Goal: Information Seeking & Learning: Learn about a topic

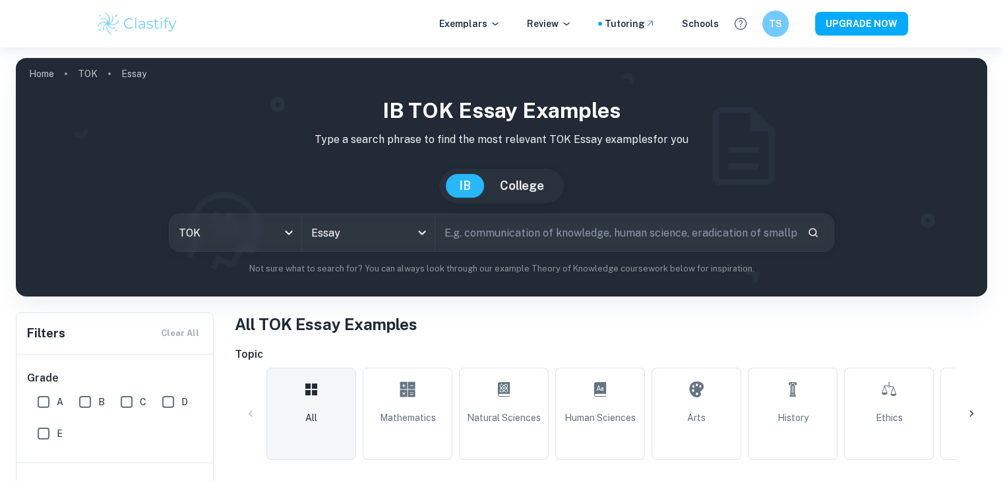
click at [477, 237] on input "text" at bounding box center [615, 232] width 361 height 37
type input "what counts as knowledge"
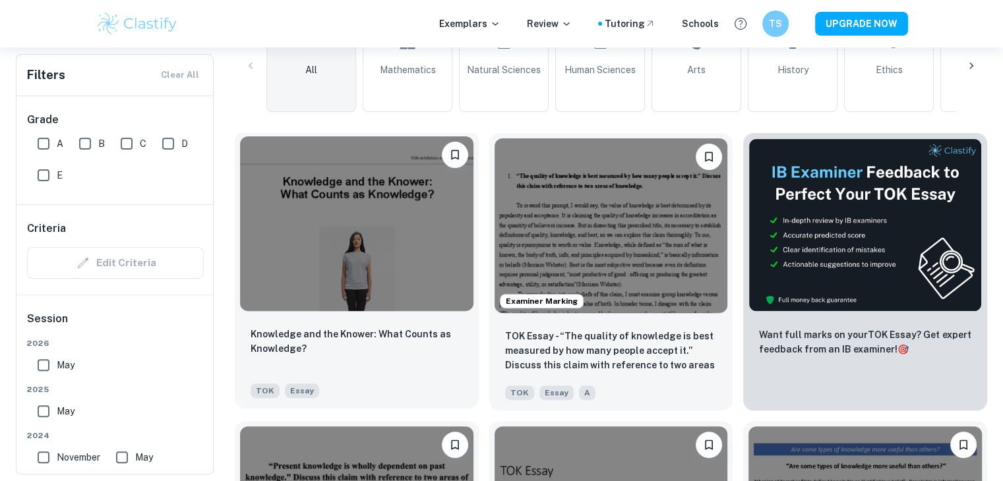
scroll to position [349, 0]
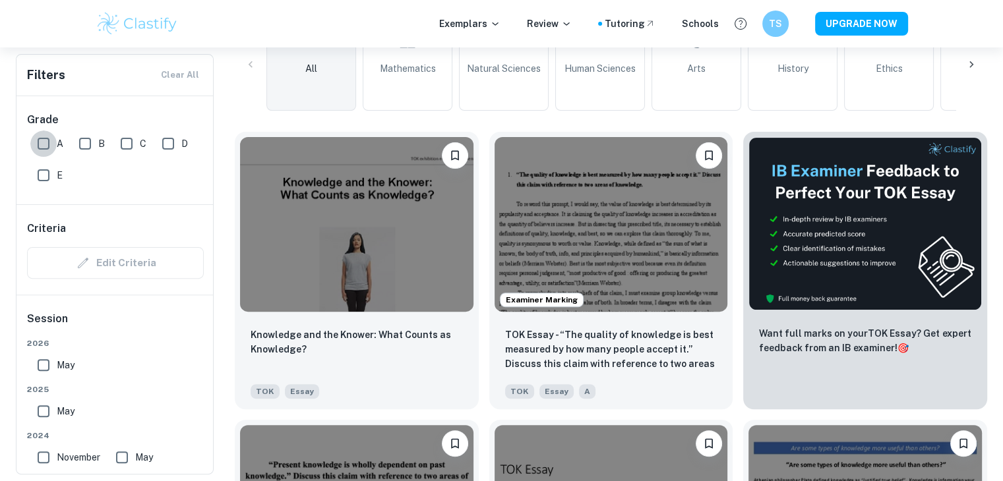
click at [42, 146] on input "A" at bounding box center [43, 144] width 26 height 26
checkbox input "true"
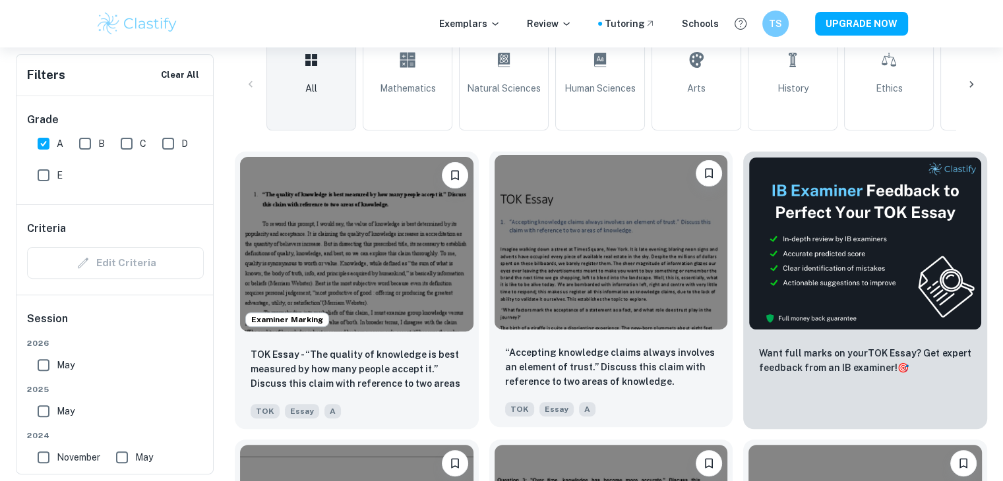
scroll to position [168, 0]
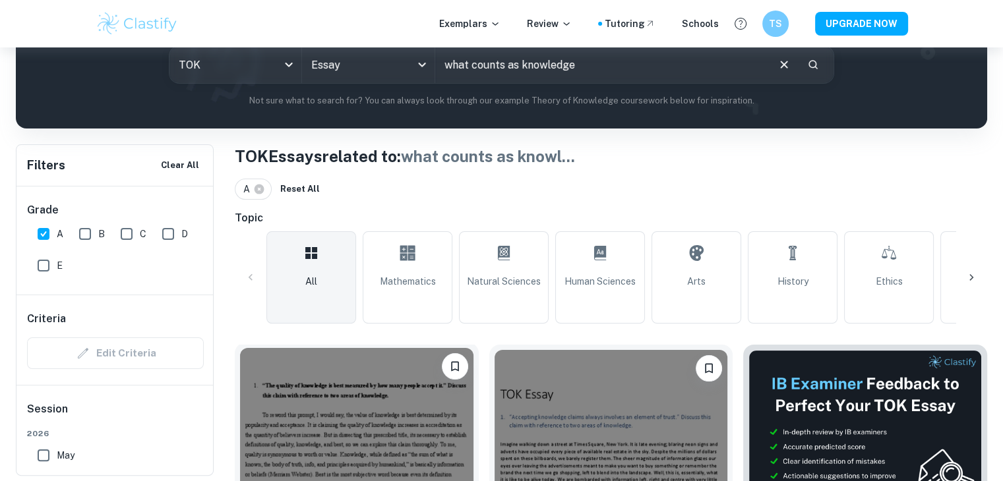
click at [343, 388] on img at bounding box center [356, 435] width 233 height 175
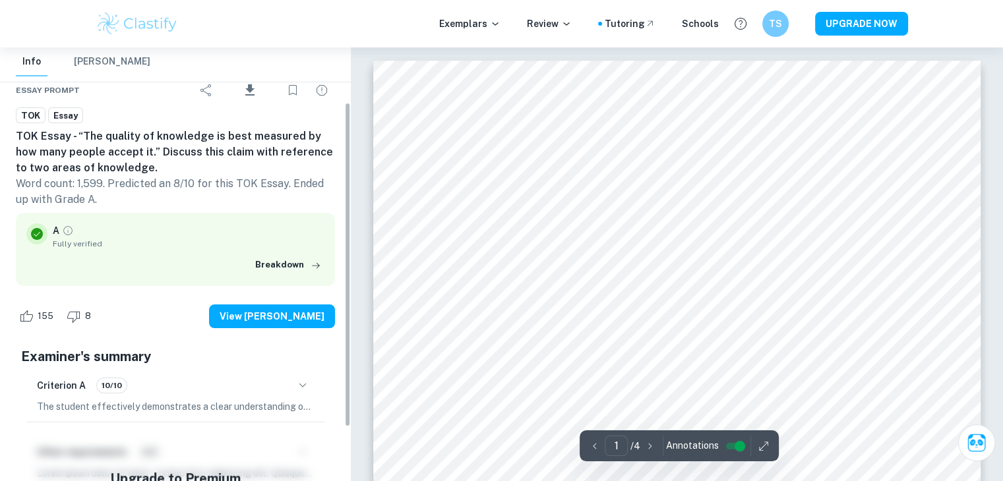
scroll to position [74, 0]
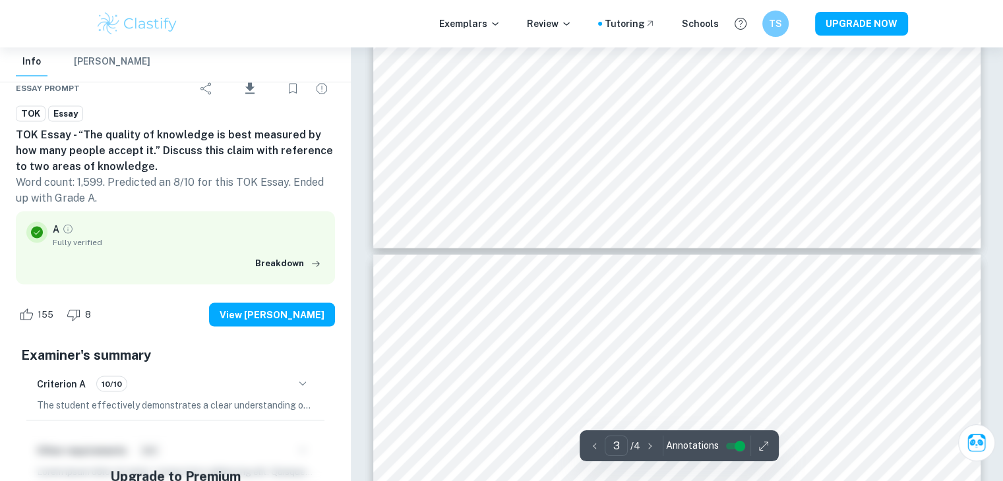
type input "4"
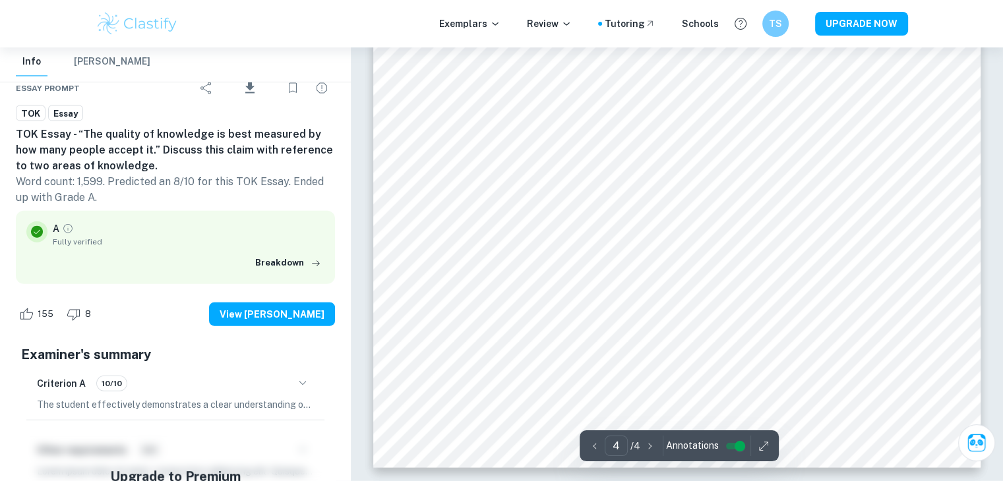
scroll to position [2951, 0]
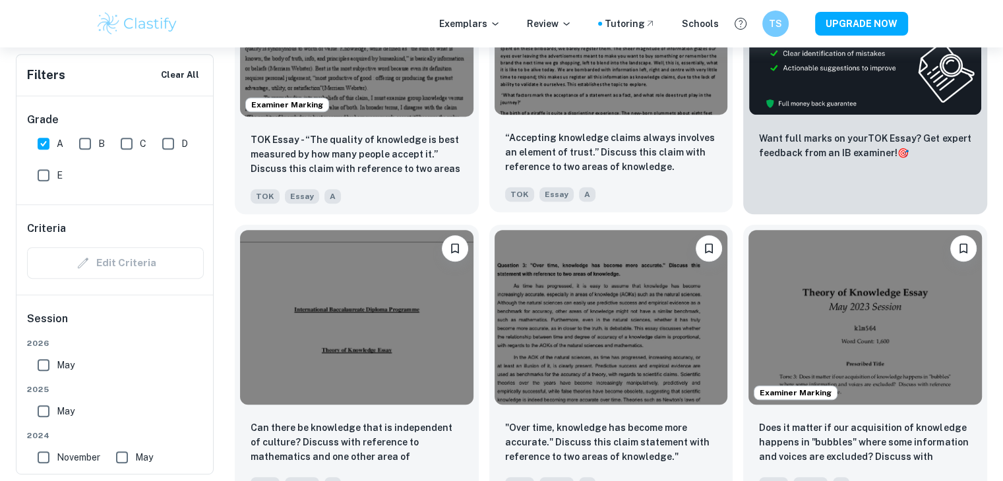
scroll to position [580, 0]
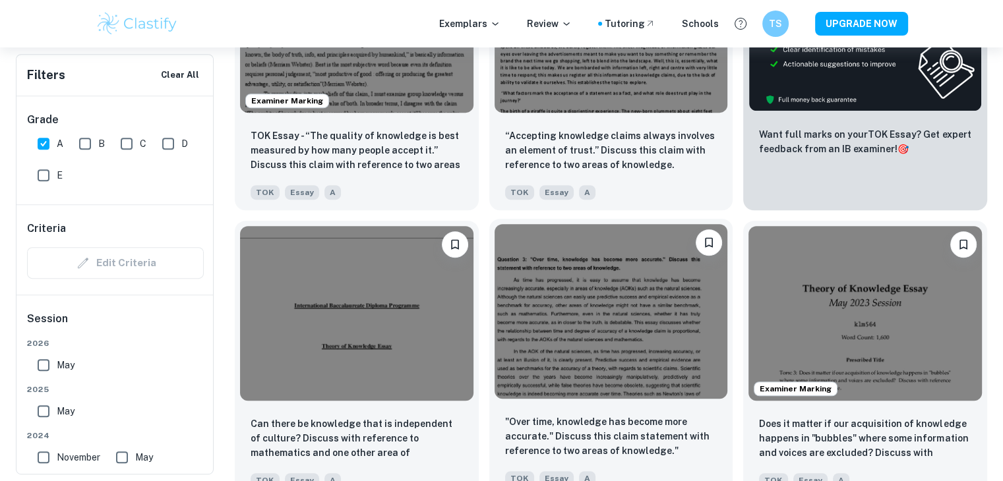
click at [582, 344] on img at bounding box center [611, 311] width 233 height 175
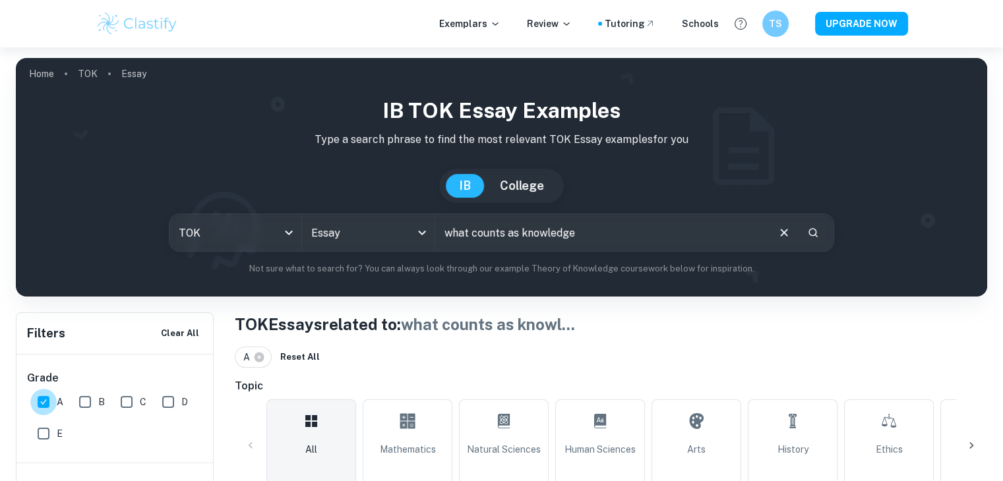
click at [42, 393] on input "A" at bounding box center [43, 402] width 26 height 26
checkbox input "false"
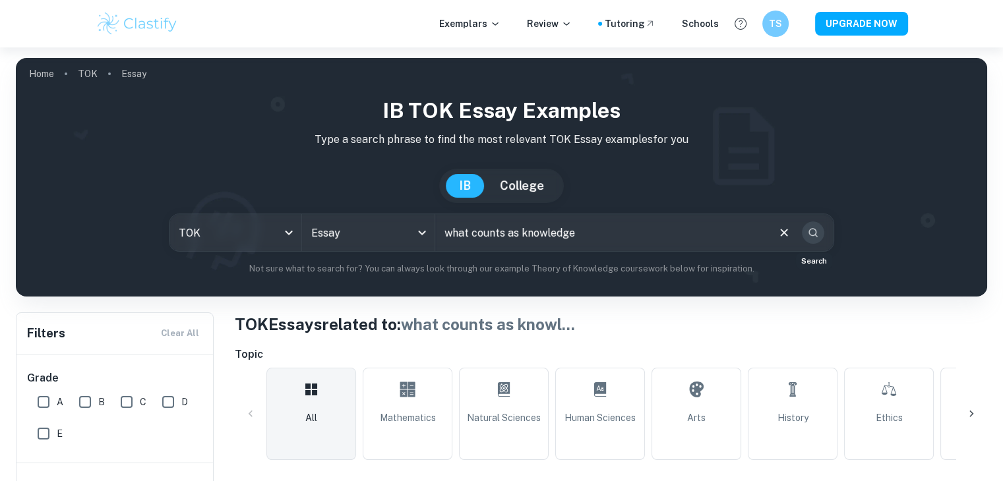
click at [815, 230] on icon "Search" at bounding box center [813, 233] width 12 height 12
click at [606, 243] on input "what counts as knowledge" at bounding box center [600, 232] width 331 height 37
type input "w"
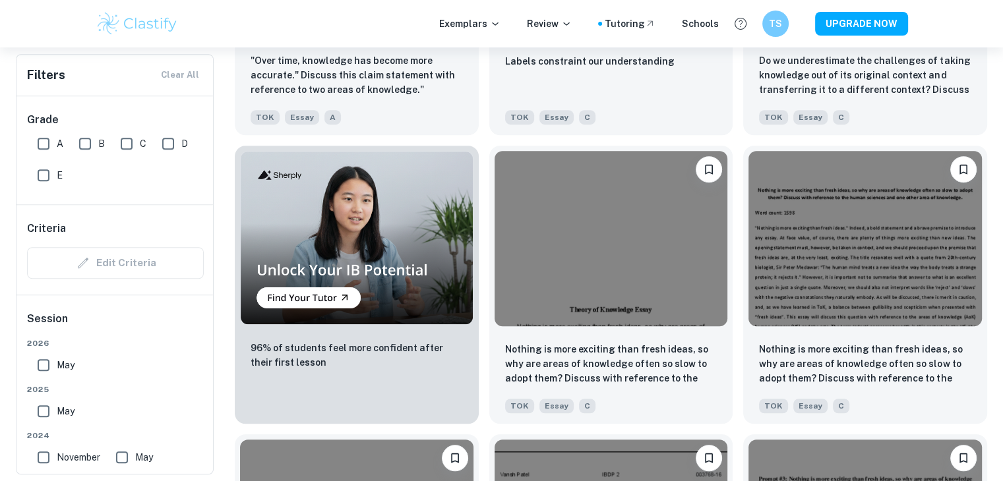
scroll to position [887, 0]
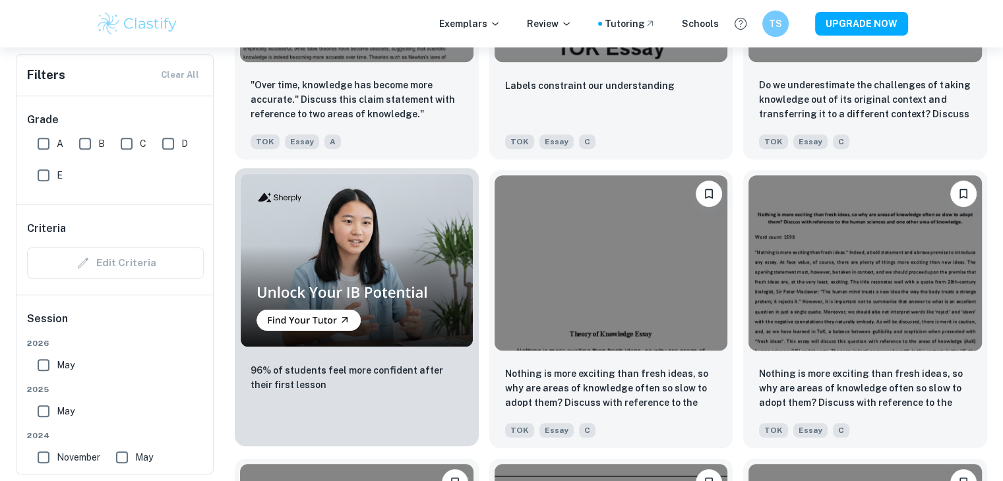
click at [411, 283] on img at bounding box center [356, 259] width 233 height 173
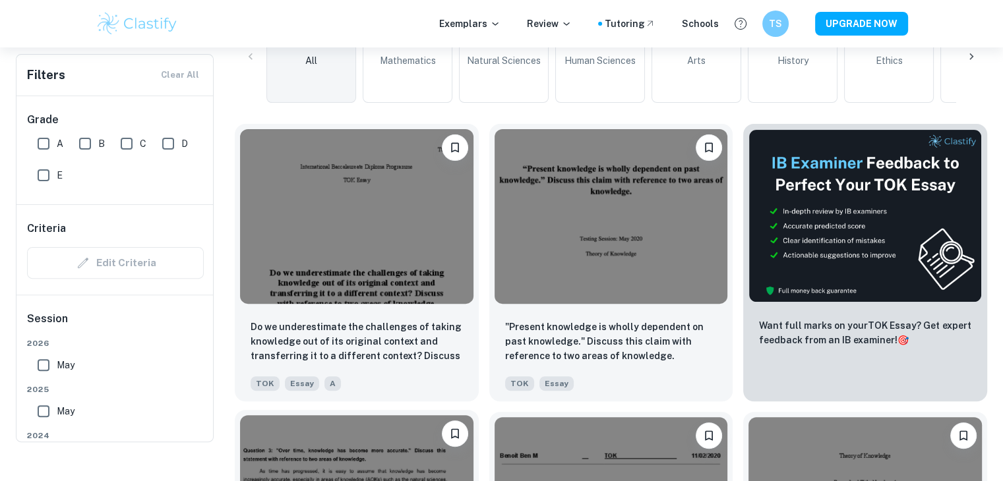
scroll to position [0, 0]
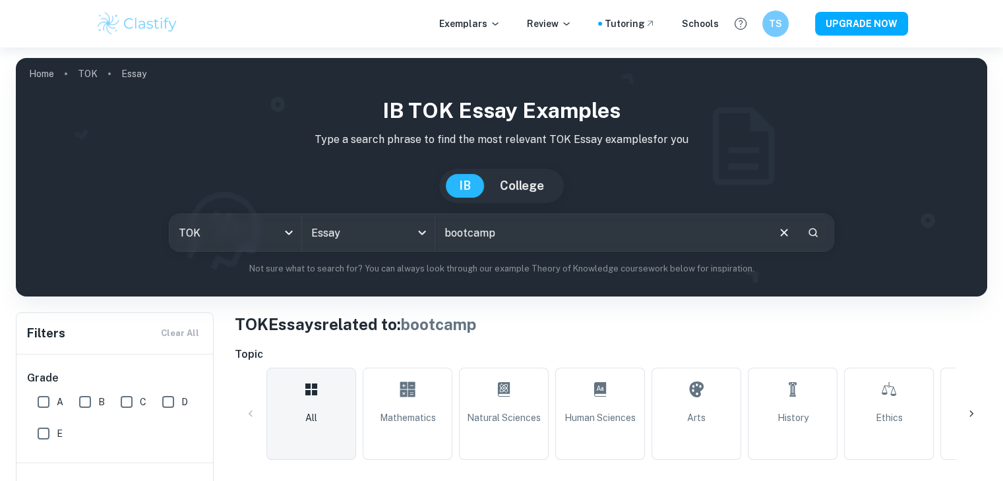
click at [491, 241] on input "bootcamp" at bounding box center [600, 232] width 331 height 37
type input "b"
type input "what counts as knowledge"
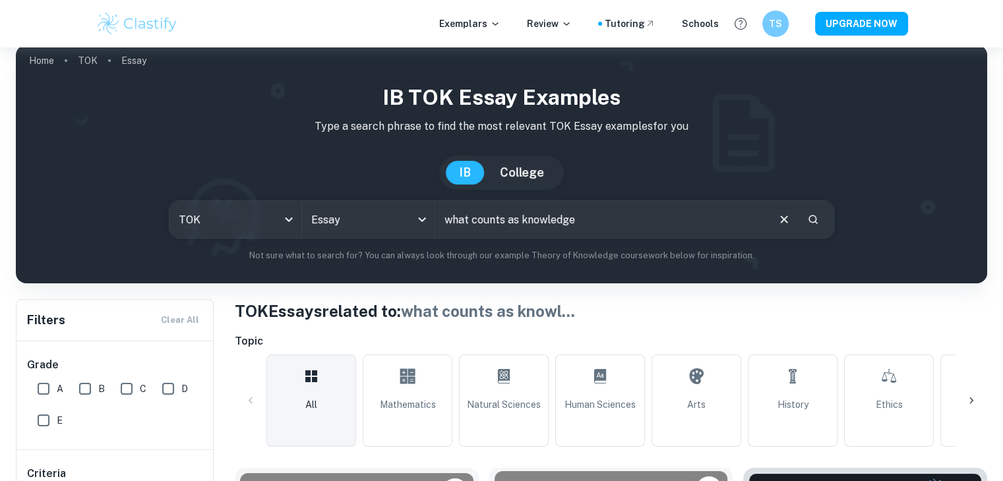
scroll to position [13, 0]
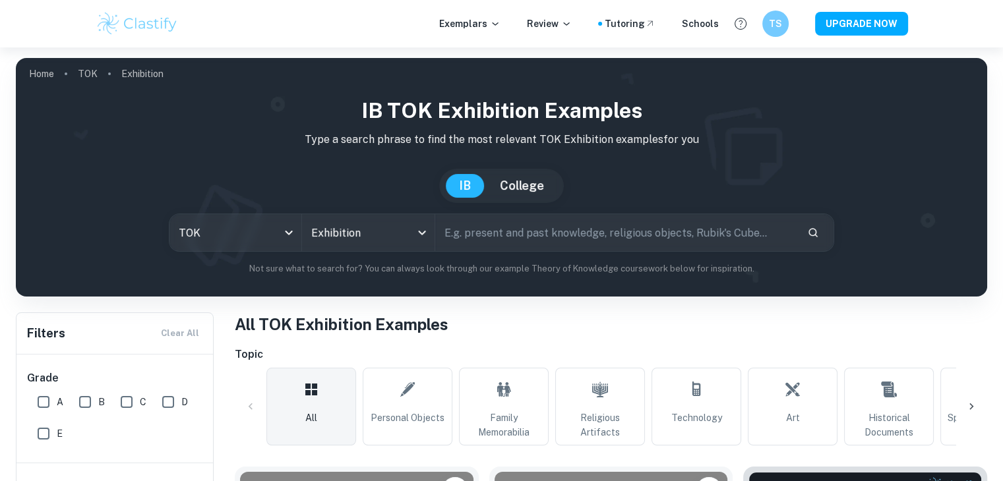
click at [523, 214] on input "text" at bounding box center [615, 232] width 361 height 37
type input "what counts as knowledge"
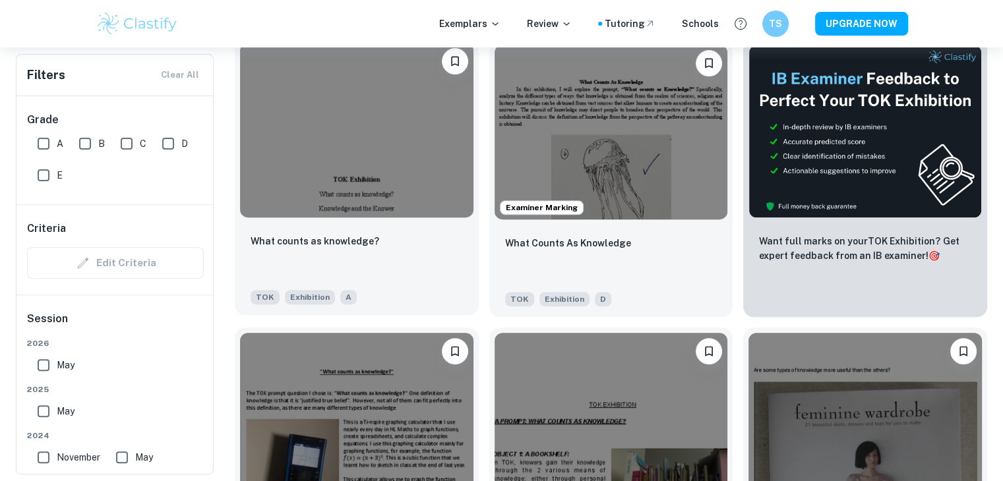
scroll to position [431, 0]
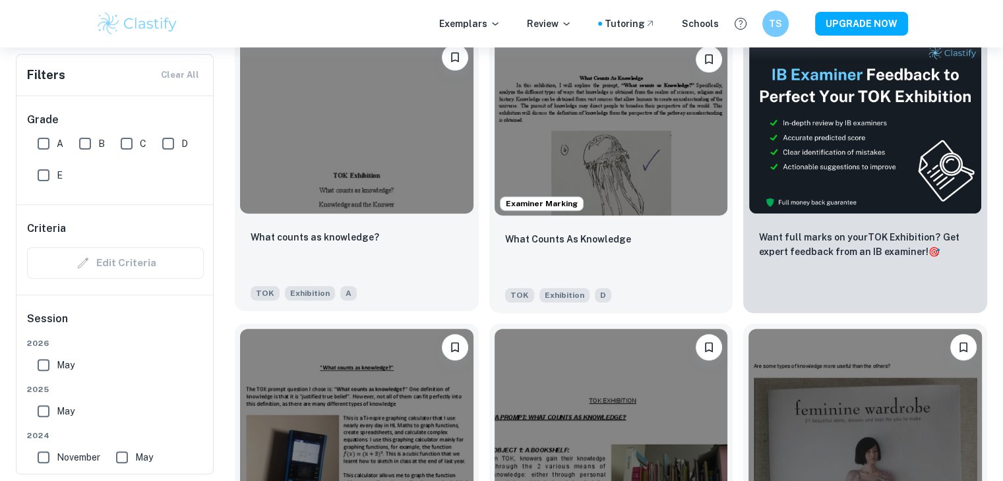
click at [404, 225] on div "What counts as knowledge? TOK Exhibition A" at bounding box center [357, 265] width 244 height 92
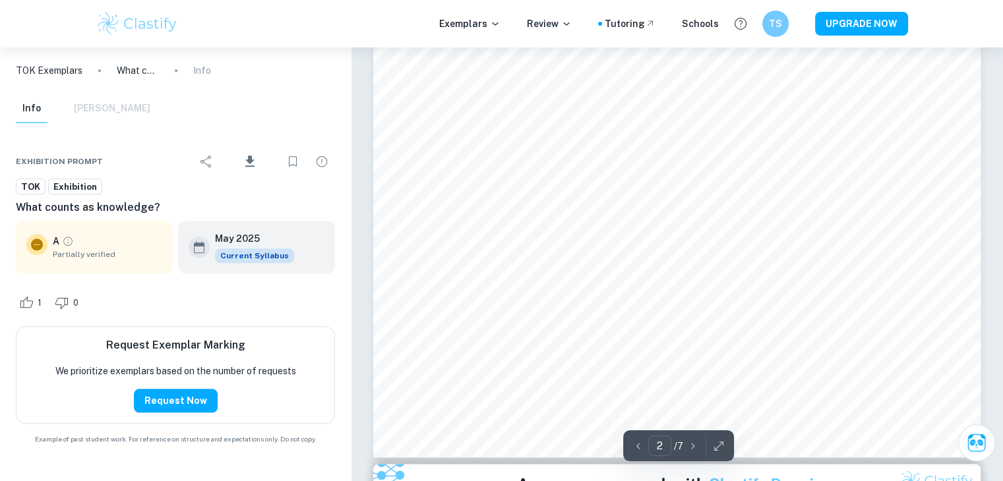
scroll to position [1278, 0]
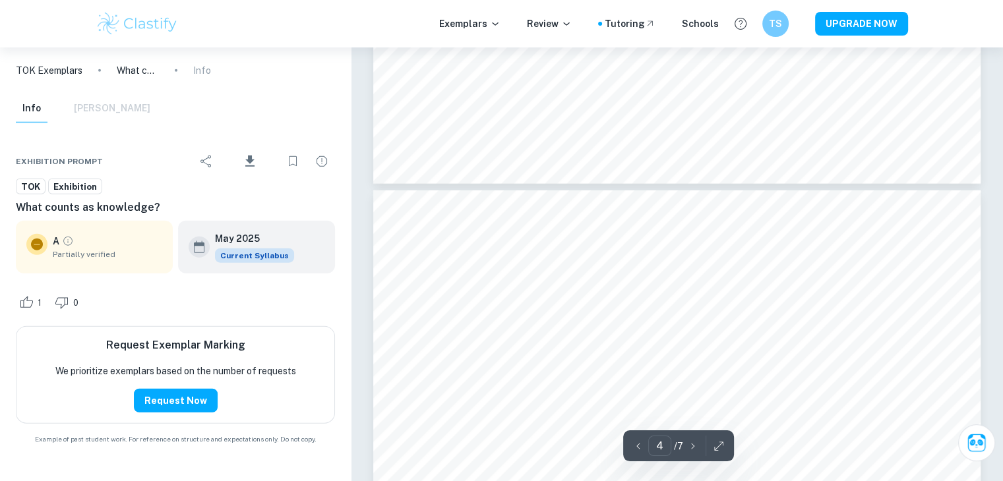
type input "5"
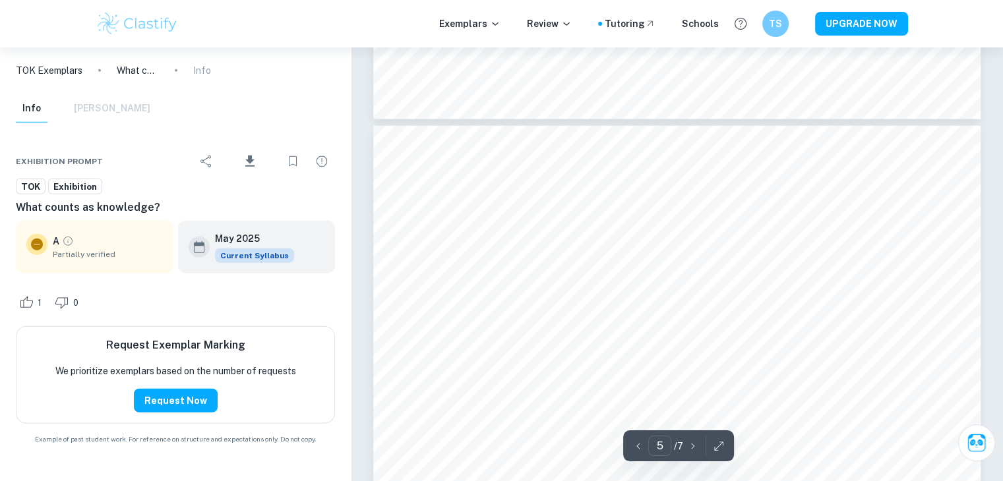
scroll to position [3322, 0]
